Goal: Task Accomplishment & Management: Manage account settings

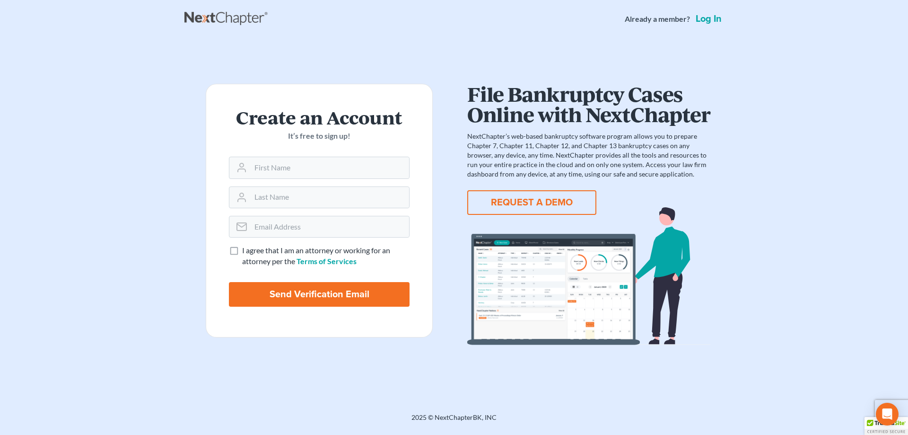
click at [842, 145] on main "Create an Account It’s free to sign up! I agree that I am an attorney or workin…" at bounding box center [454, 214] width 908 height 352
click at [712, 16] on link "Log in" at bounding box center [709, 18] width 30 height 9
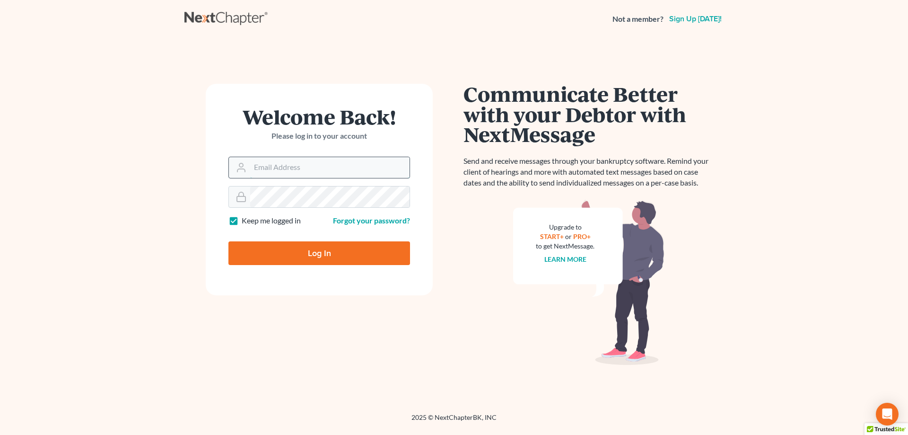
click at [303, 172] on input "Email Address" at bounding box center [329, 167] width 159 height 21
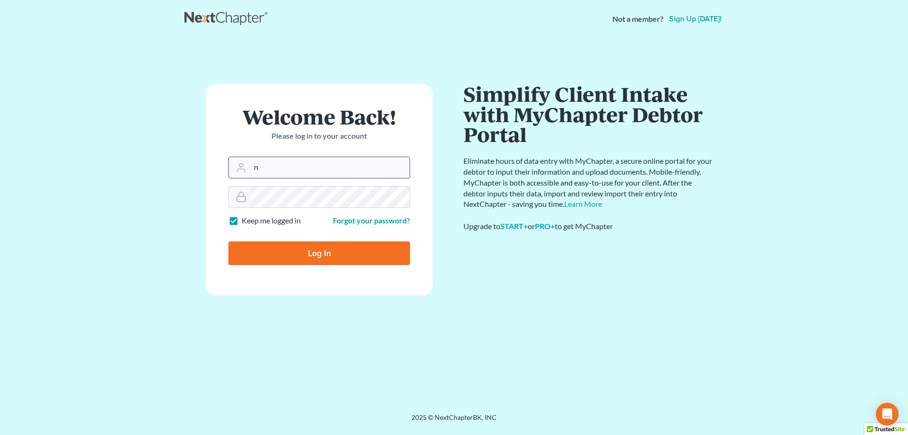
type input "nvjpcenter@gmail.com"
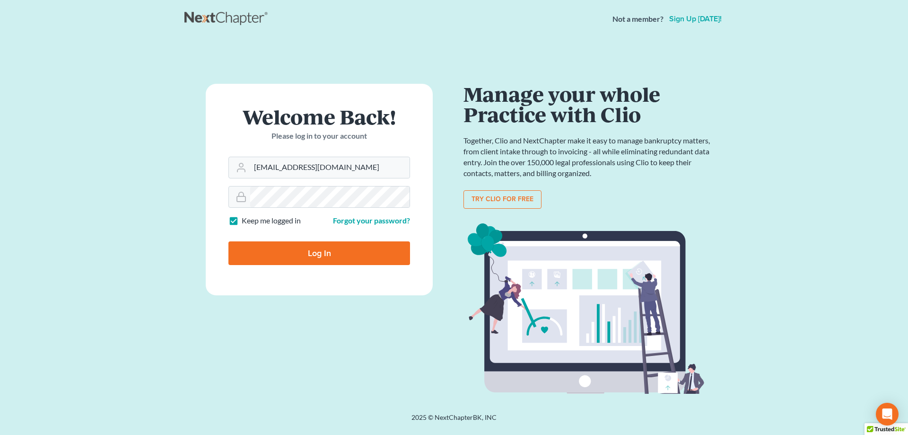
click at [315, 251] on input "Log In" at bounding box center [320, 253] width 182 height 24
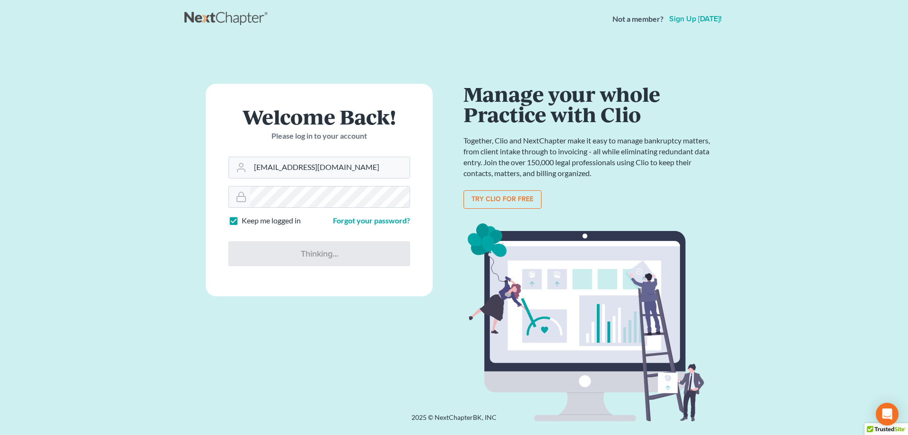
type input "Thinking..."
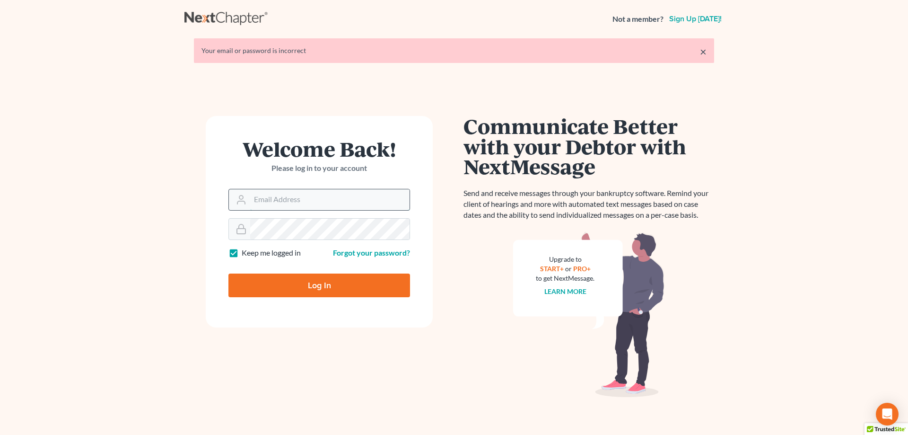
click at [315, 202] on input "Email Address" at bounding box center [329, 199] width 159 height 21
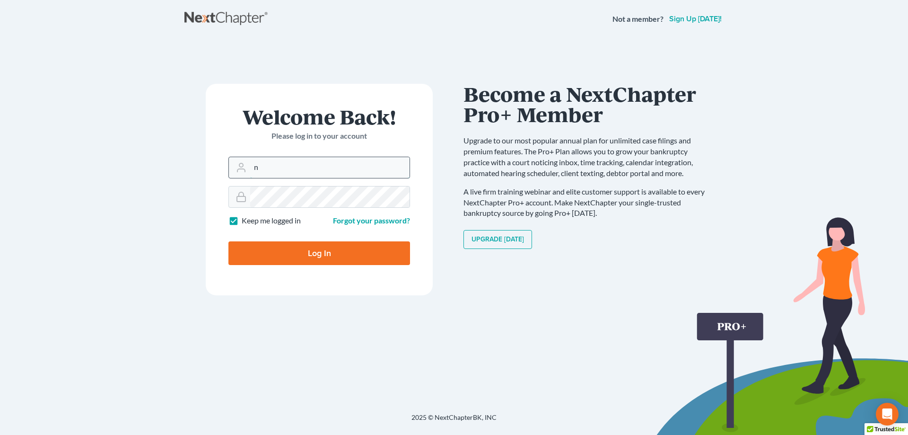
type input "nvjpcenter@gmail.com"
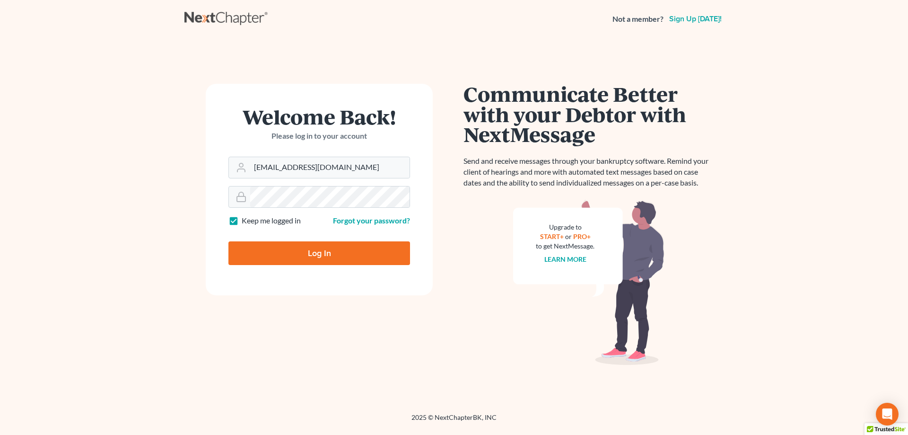
click at [316, 254] on input "Log In" at bounding box center [320, 253] width 182 height 24
type input "Thinking..."
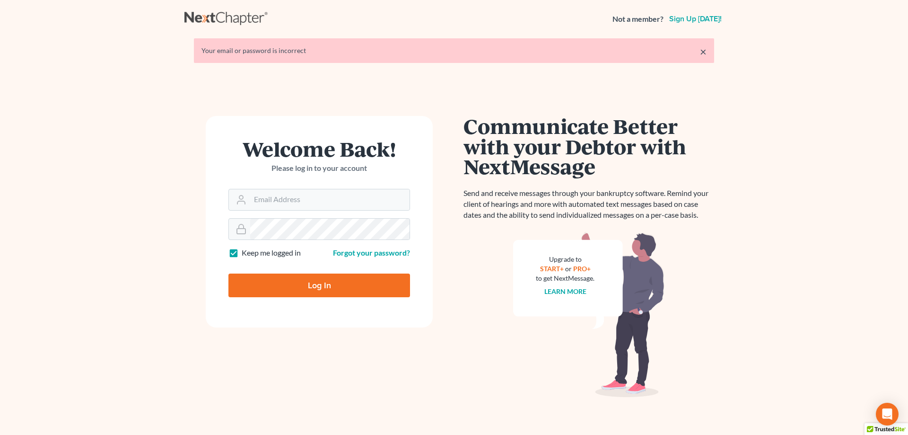
click at [705, 53] on link "×" at bounding box center [703, 51] width 7 height 11
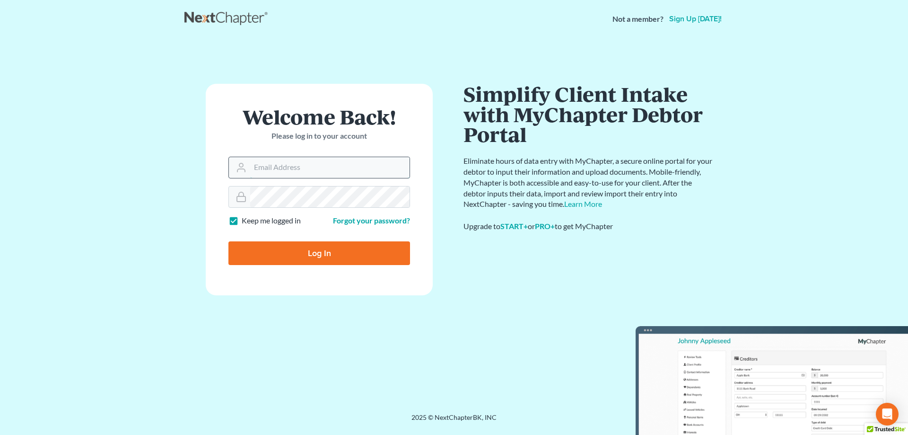
click at [310, 169] on input "Email Address" at bounding box center [329, 167] width 159 height 21
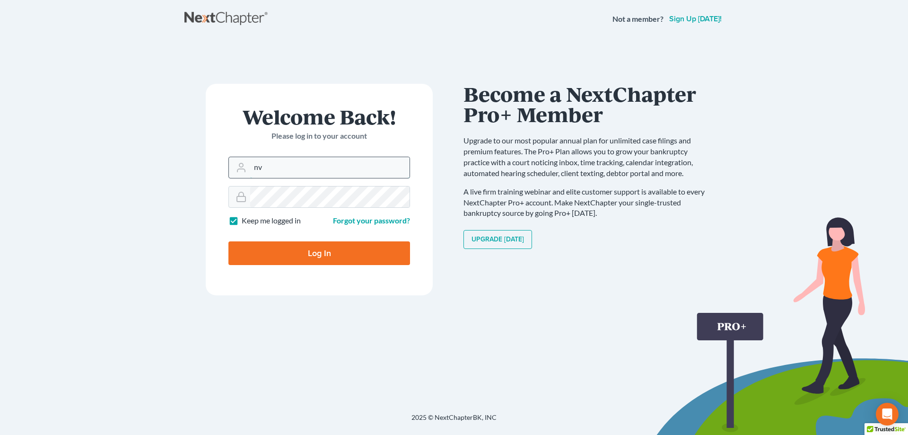
type input "nvjpcenter@gmail.com"
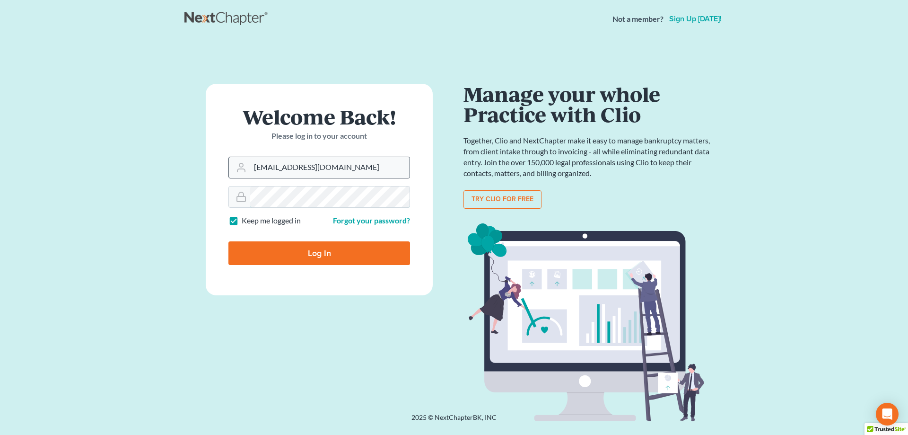
click at [229, 241] on input "Log In" at bounding box center [320, 253] width 182 height 24
type input "Thinking..."
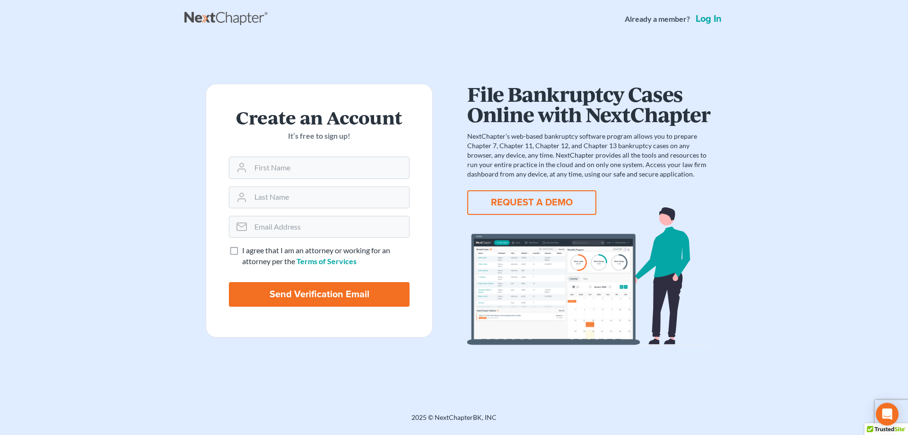
click at [712, 17] on link "Log in" at bounding box center [709, 18] width 30 height 9
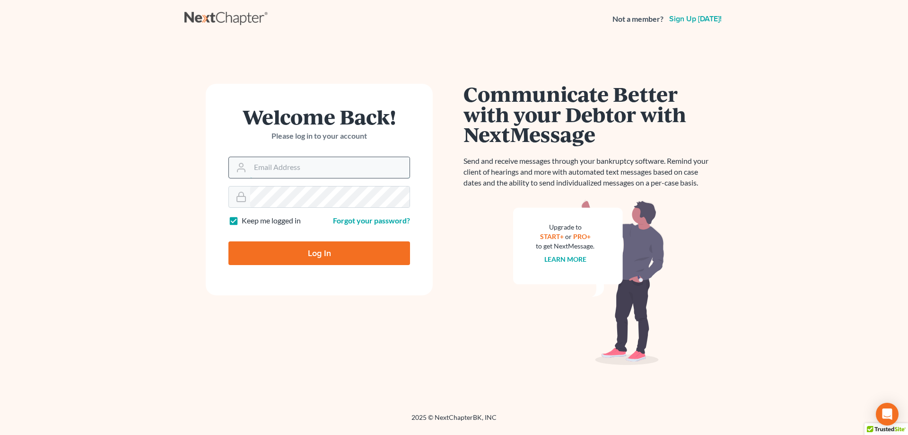
click at [354, 167] on input "Email Address" at bounding box center [329, 167] width 159 height 21
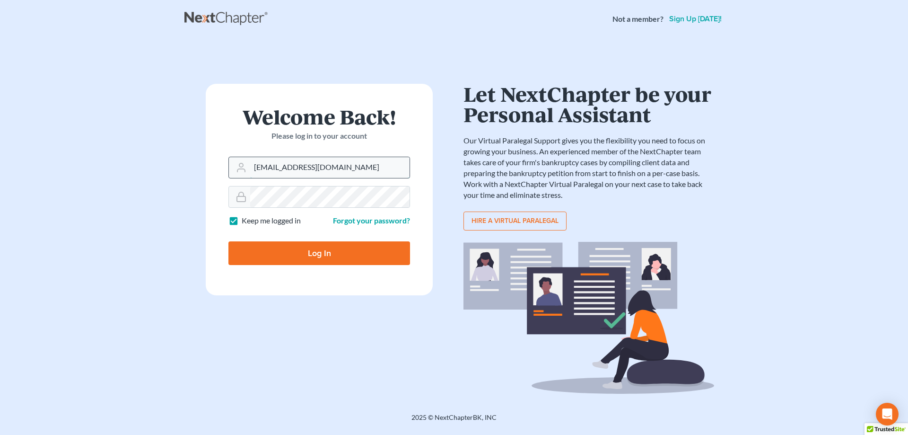
type input "[EMAIL_ADDRESS][DOMAIN_NAME]"
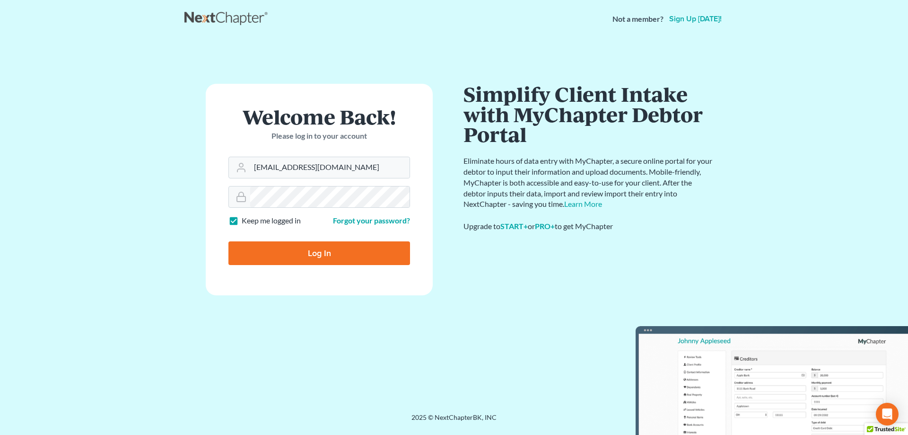
click at [314, 251] on input "Log In" at bounding box center [320, 253] width 182 height 24
type input "Thinking..."
click at [305, 167] on input "Email Address" at bounding box center [329, 167] width 159 height 21
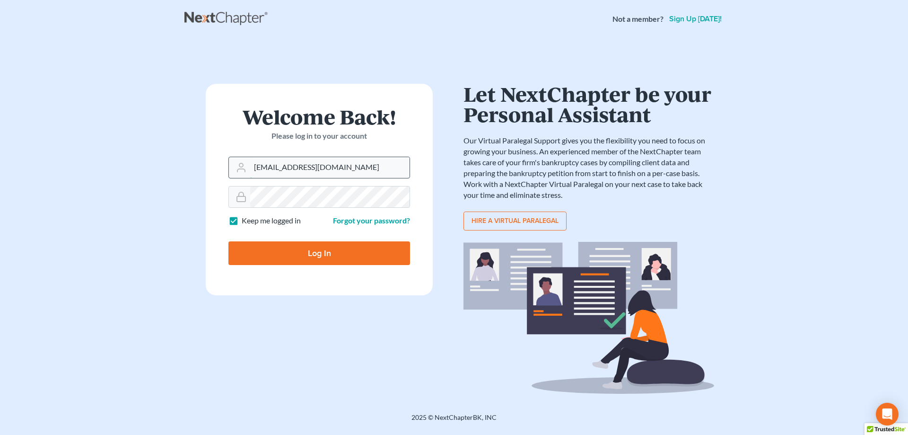
type input "[EMAIL_ADDRESS][DOMAIN_NAME]"
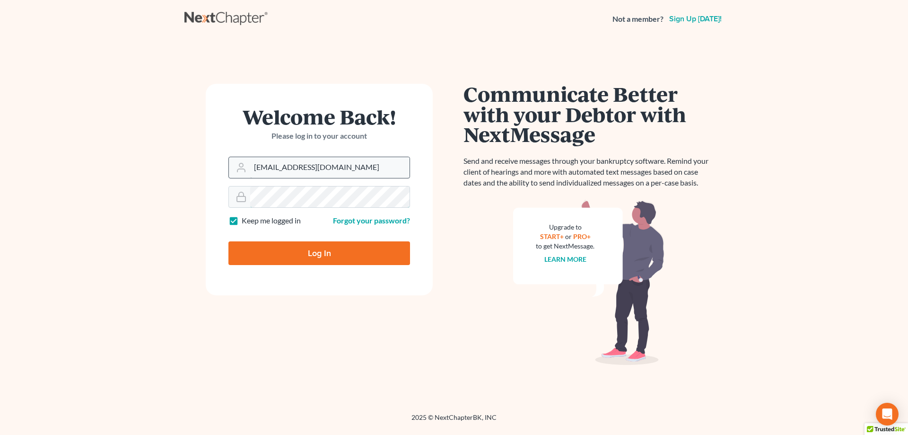
click at [229, 241] on input "Log In" at bounding box center [320, 253] width 182 height 24
type input "Thinking..."
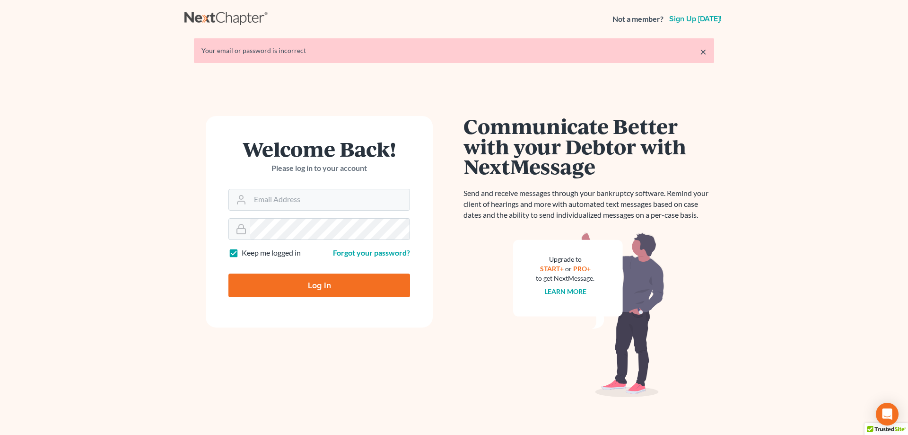
click at [688, 18] on link "Sign up [DATE]!" at bounding box center [696, 19] width 56 height 8
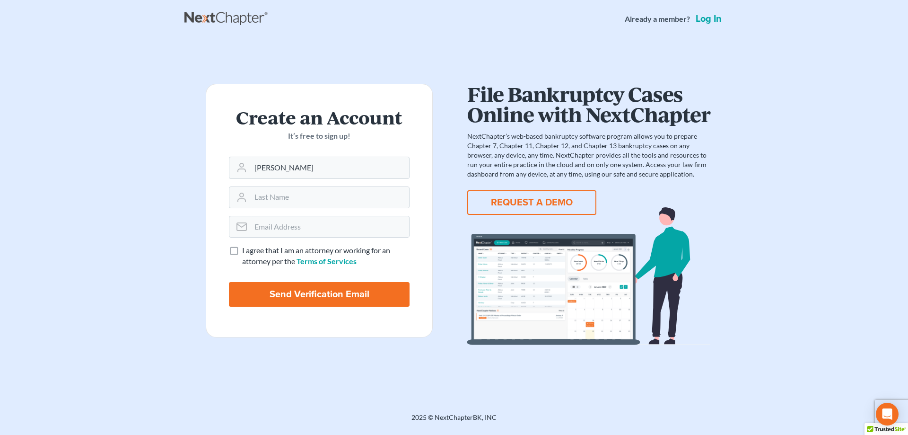
type input "[PERSON_NAME]"
type input "[EMAIL_ADDRESS][DOMAIN_NAME]"
click at [242, 253] on label "I agree that I am an attorney or working for an attorney per the Terms of Servi…" at bounding box center [325, 256] width 167 height 22
click at [246, 251] on input "I agree that I am an attorney or working for an attorney per the Terms of Servi…" at bounding box center [249, 248] width 6 height 6
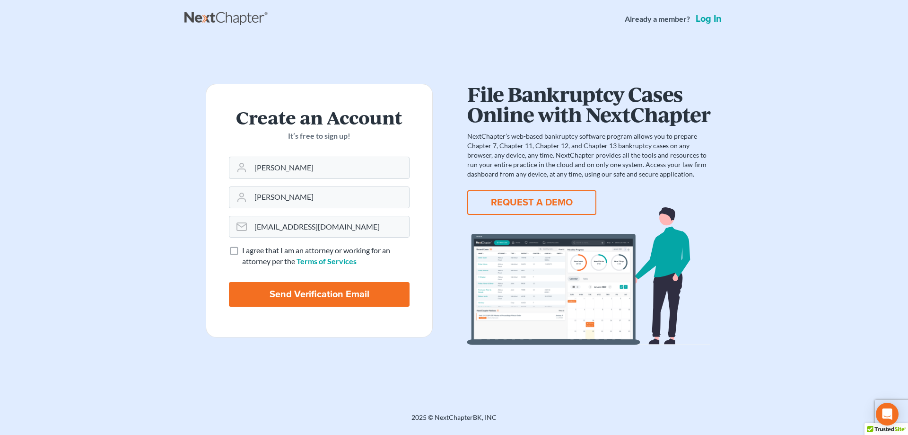
checkbox input "true"
click at [313, 296] on input "Send Verification Email" at bounding box center [319, 294] width 181 height 25
type input "Thinking..."
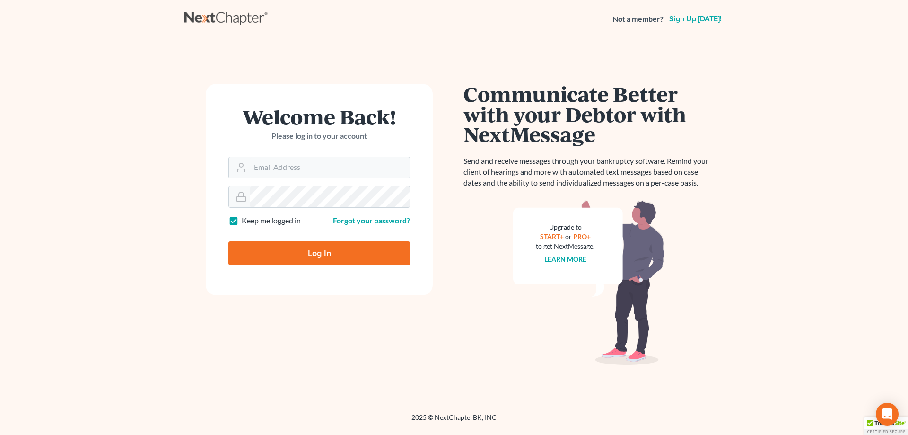
type input "[EMAIL_ADDRESS][DOMAIN_NAME]"
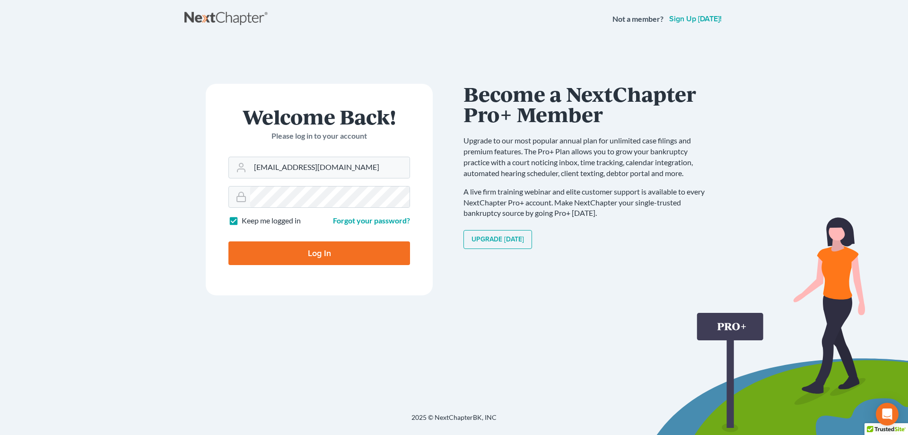
click at [315, 254] on input "Log In" at bounding box center [320, 253] width 182 height 24
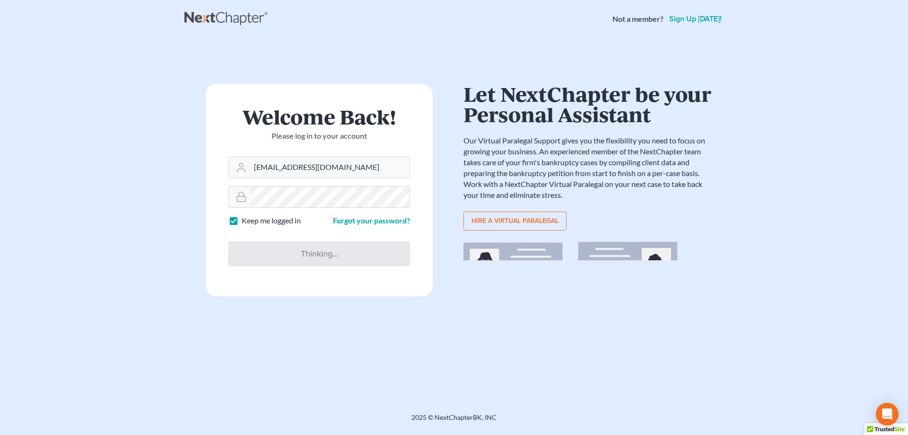
type input "Thinking..."
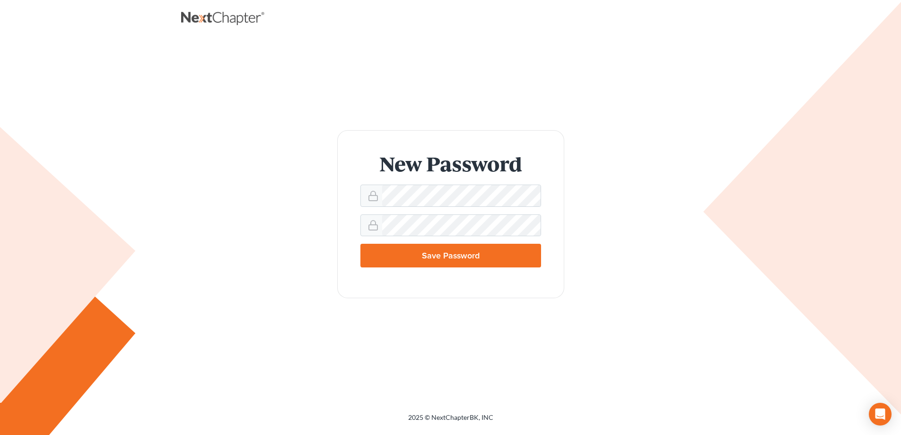
click at [458, 257] on input "Save Password" at bounding box center [451, 256] width 181 height 24
type input "Thinking..."
